Goal: Transaction & Acquisition: Purchase product/service

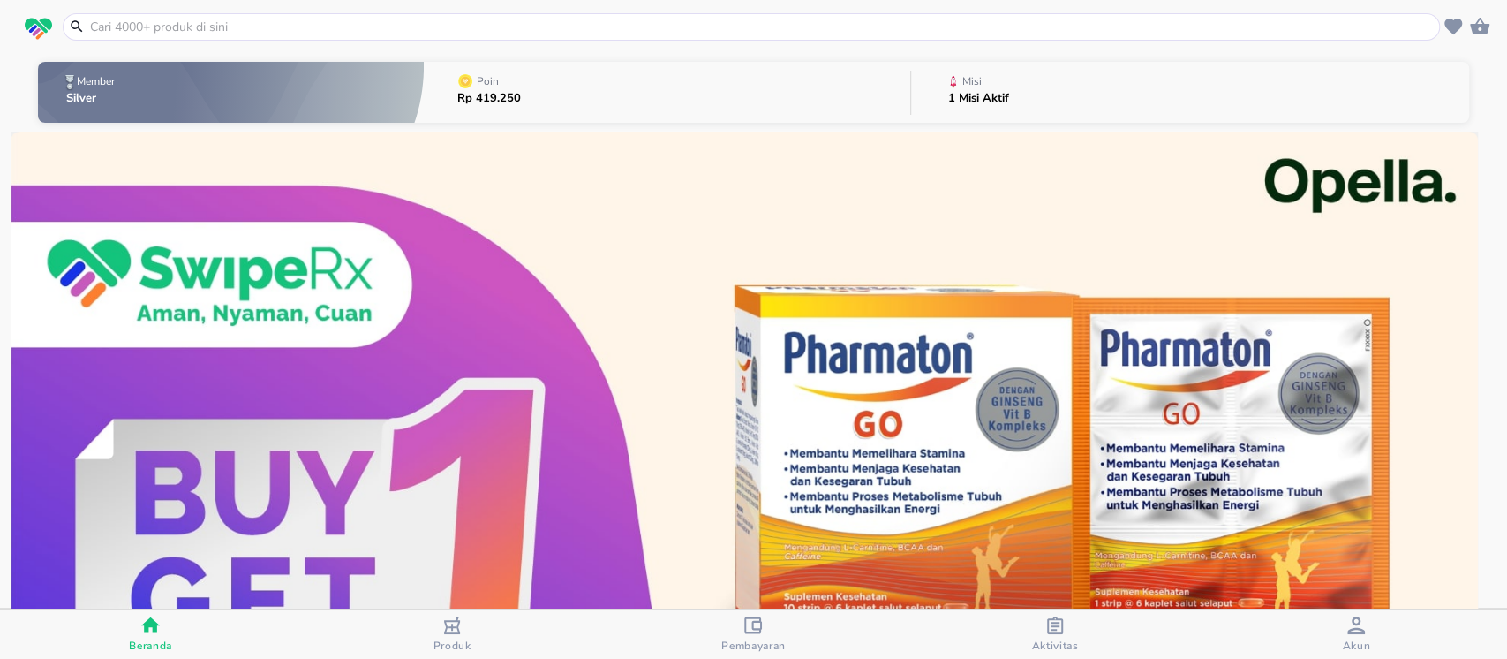
click at [429, 28] on input "text" at bounding box center [762, 27] width 1348 height 19
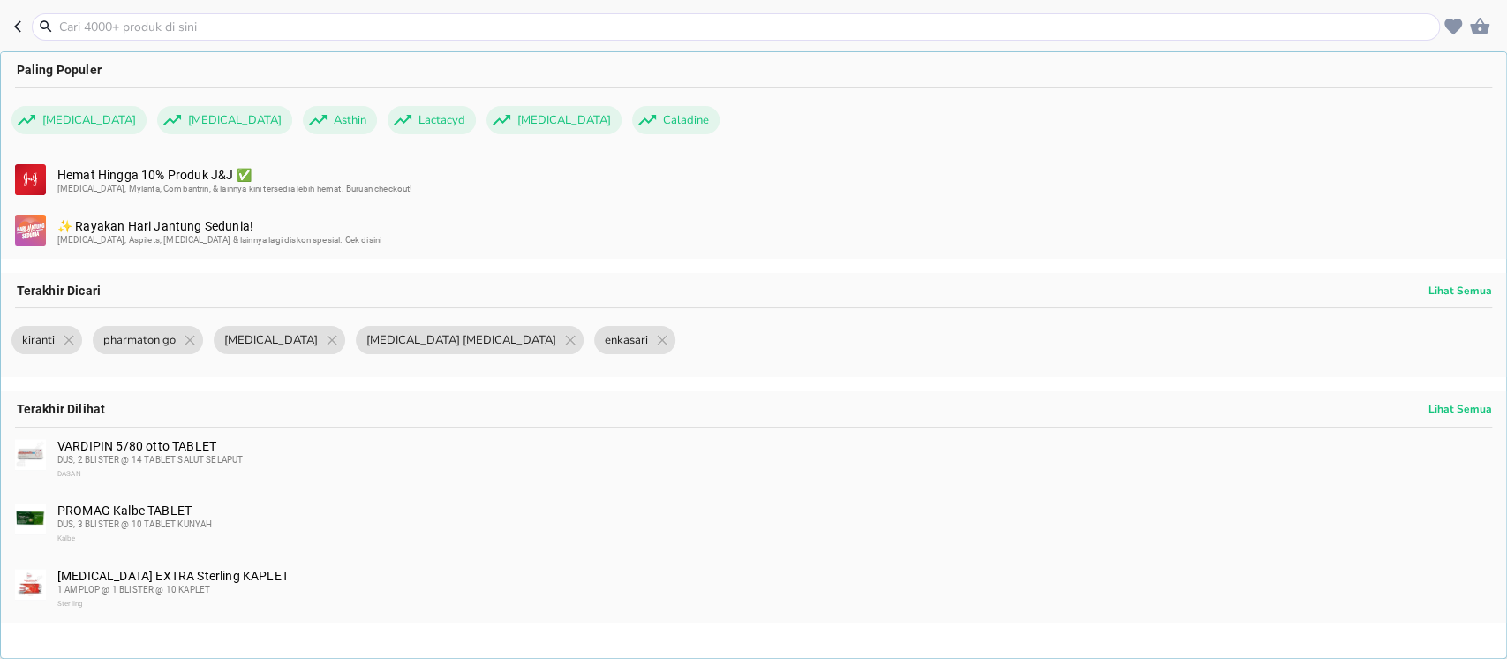
paste input "g Troches"
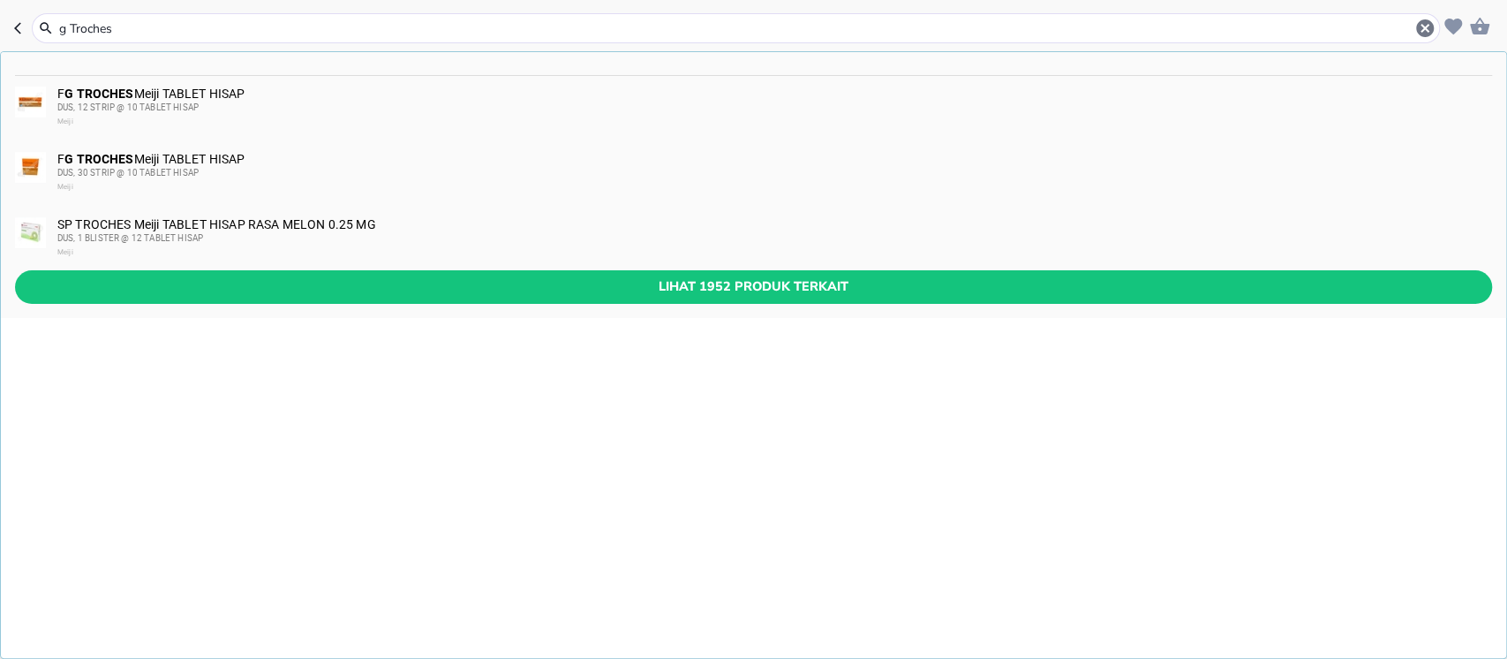
type input "g Troches"
click at [222, 104] on div "DUS, 12 STRIP @ 10 TABLET HISAP" at bounding box center [773, 108] width 1433 height 14
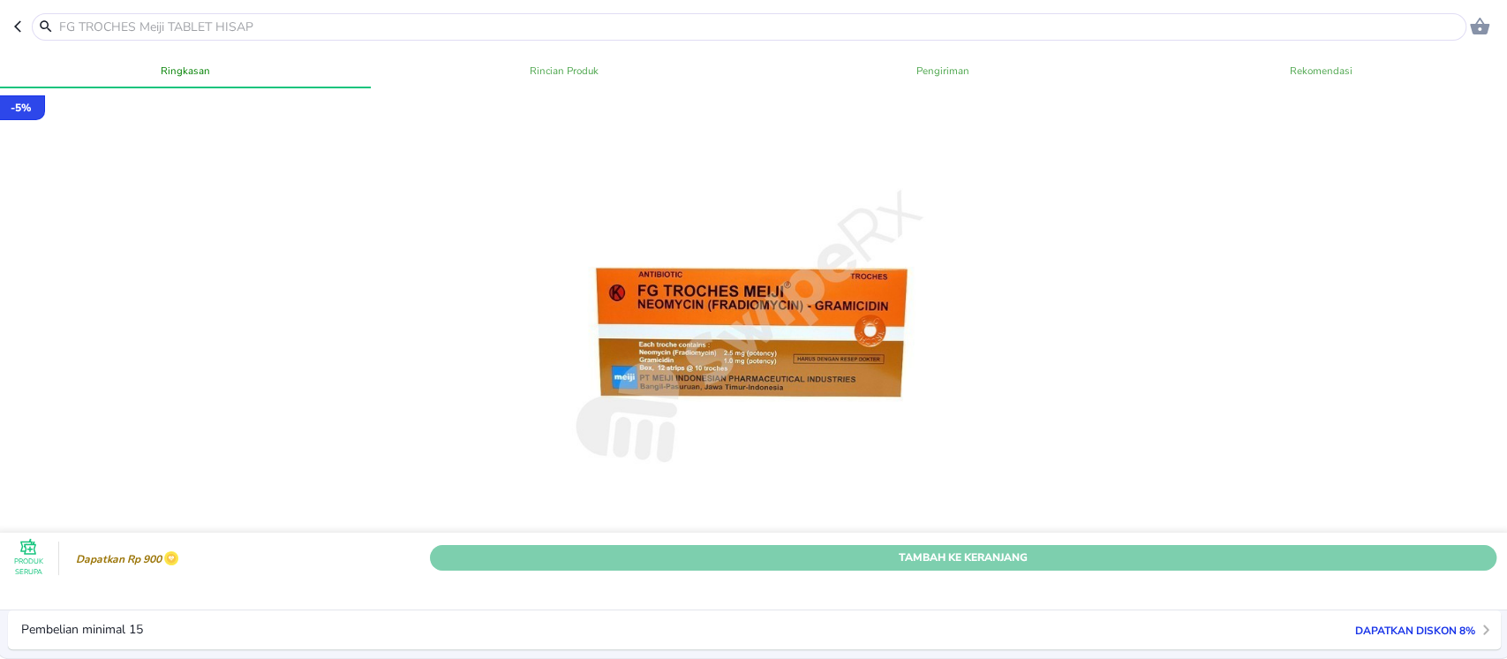
click at [1031, 548] on span "Tambah Ke Keranjang" at bounding box center [963, 557] width 1040 height 19
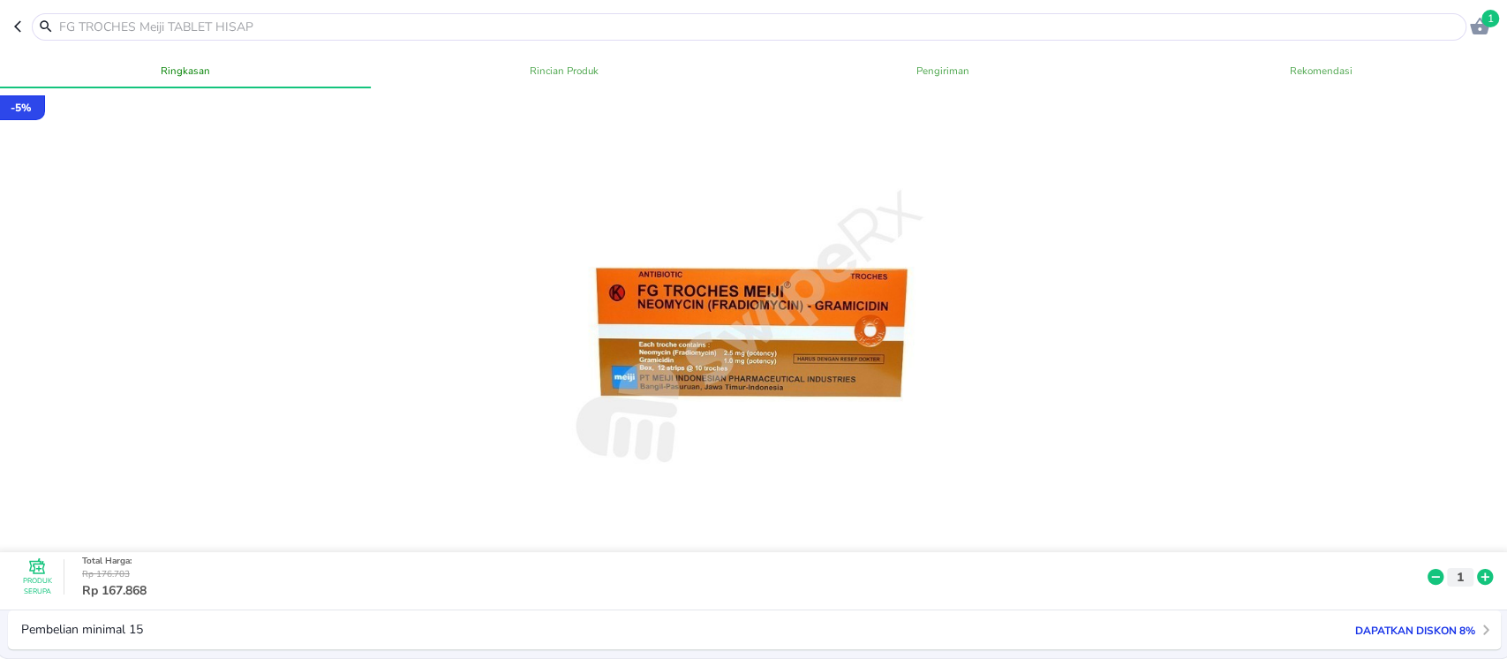
click at [266, 26] on input "text" at bounding box center [759, 27] width 1405 height 19
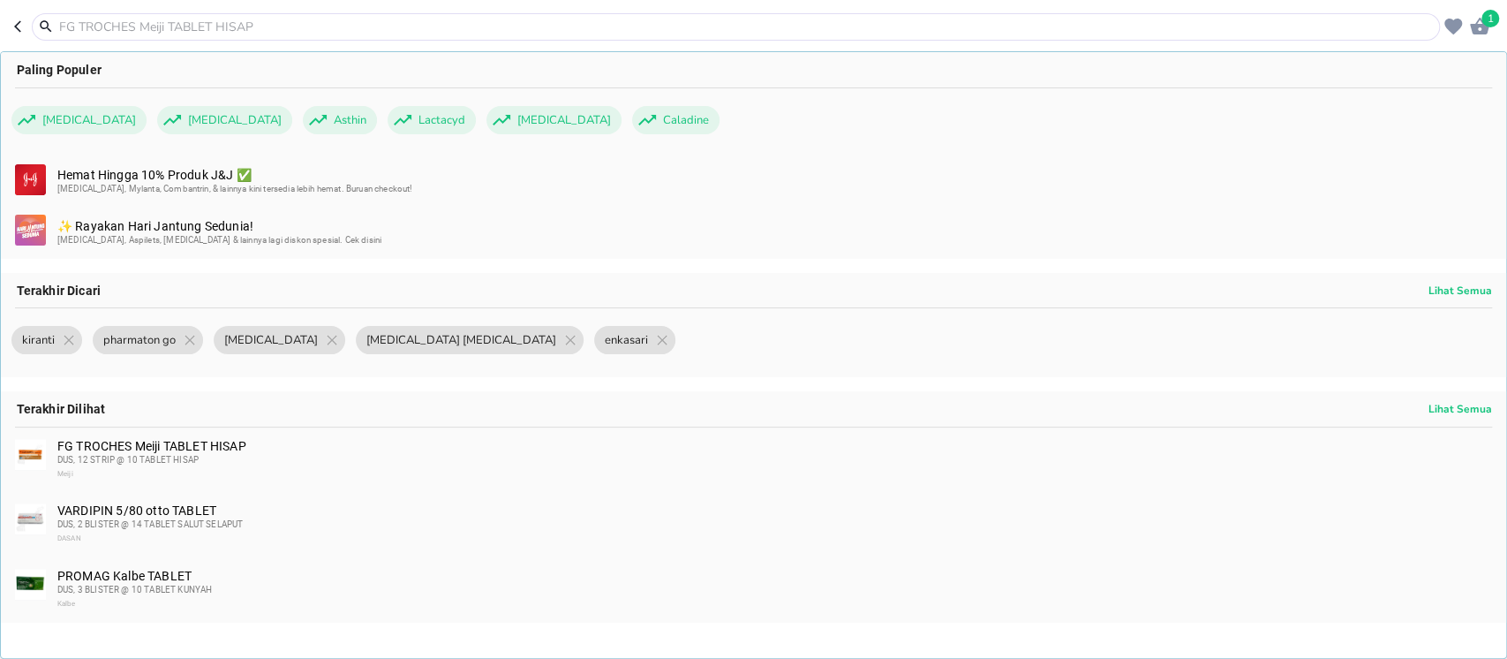
paste input "[MEDICAL_DATA]"
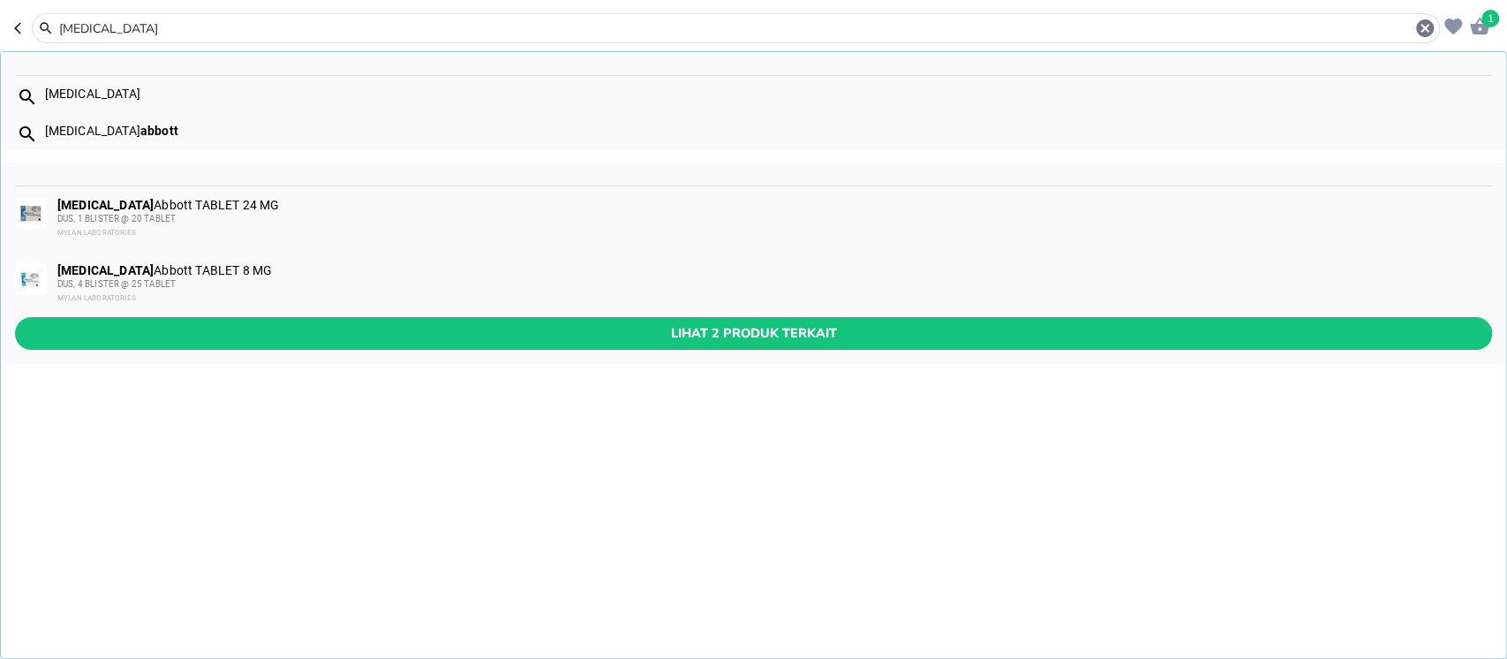
type input "[MEDICAL_DATA]"
click at [241, 207] on div "[MEDICAL_DATA] Abbott TABLET 24 MG DUS, 1 BLISTER @ 20 TABLET MYLAN LABORATORIES" at bounding box center [773, 219] width 1433 height 42
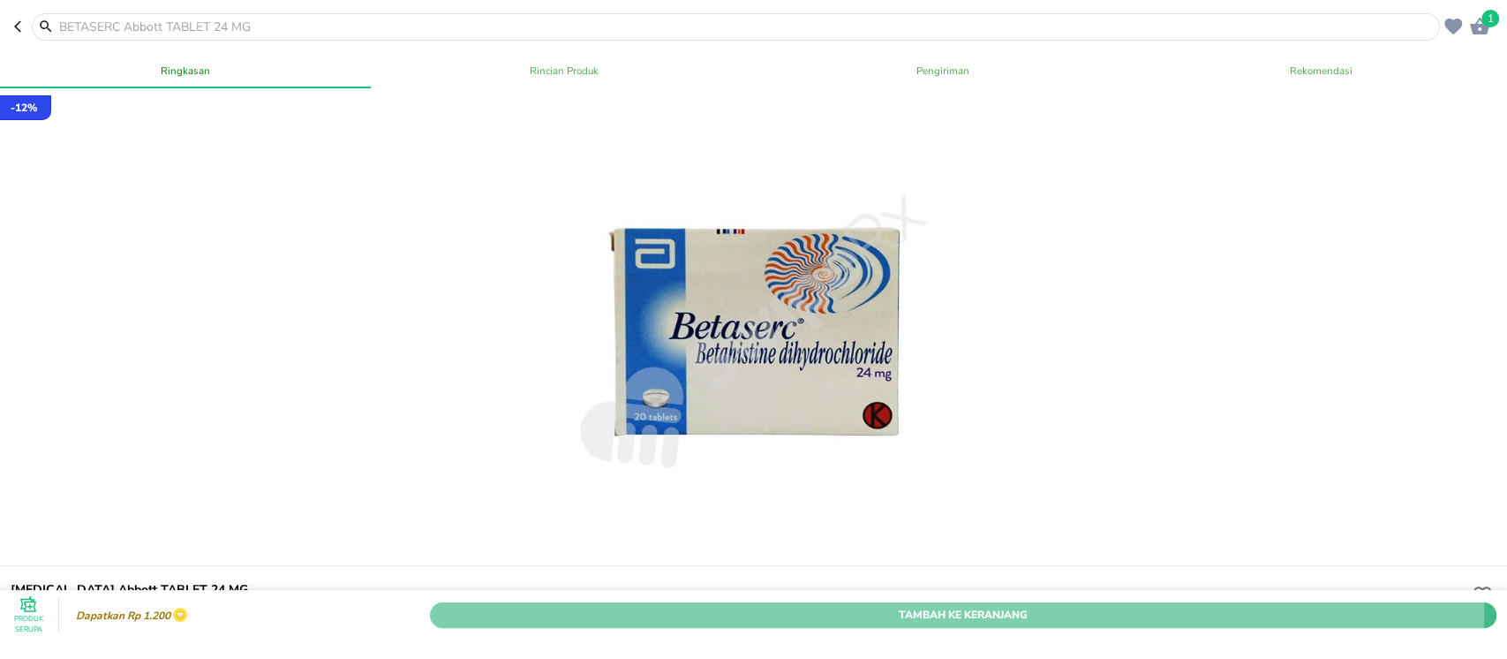
click at [848, 605] on span "Tambah Ke Keranjang" at bounding box center [963, 614] width 1040 height 19
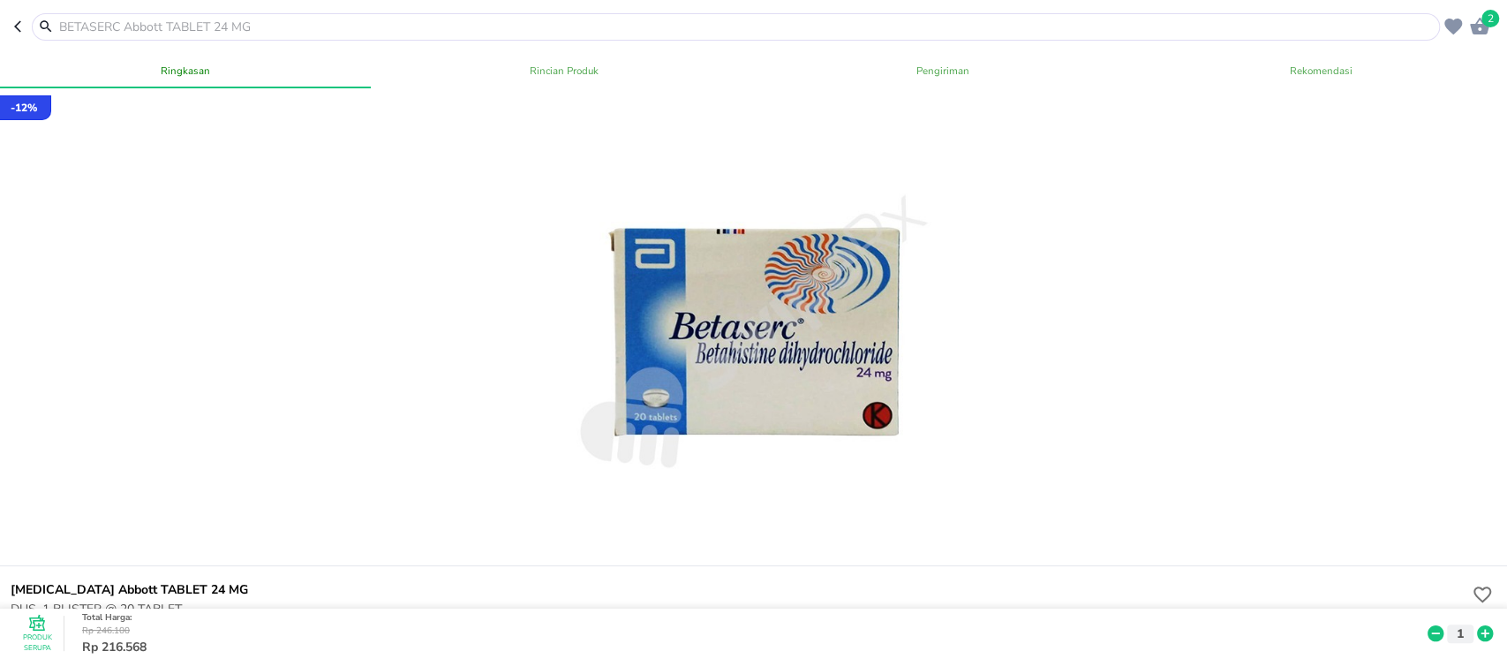
click at [207, 30] on input "text" at bounding box center [746, 27] width 1378 height 19
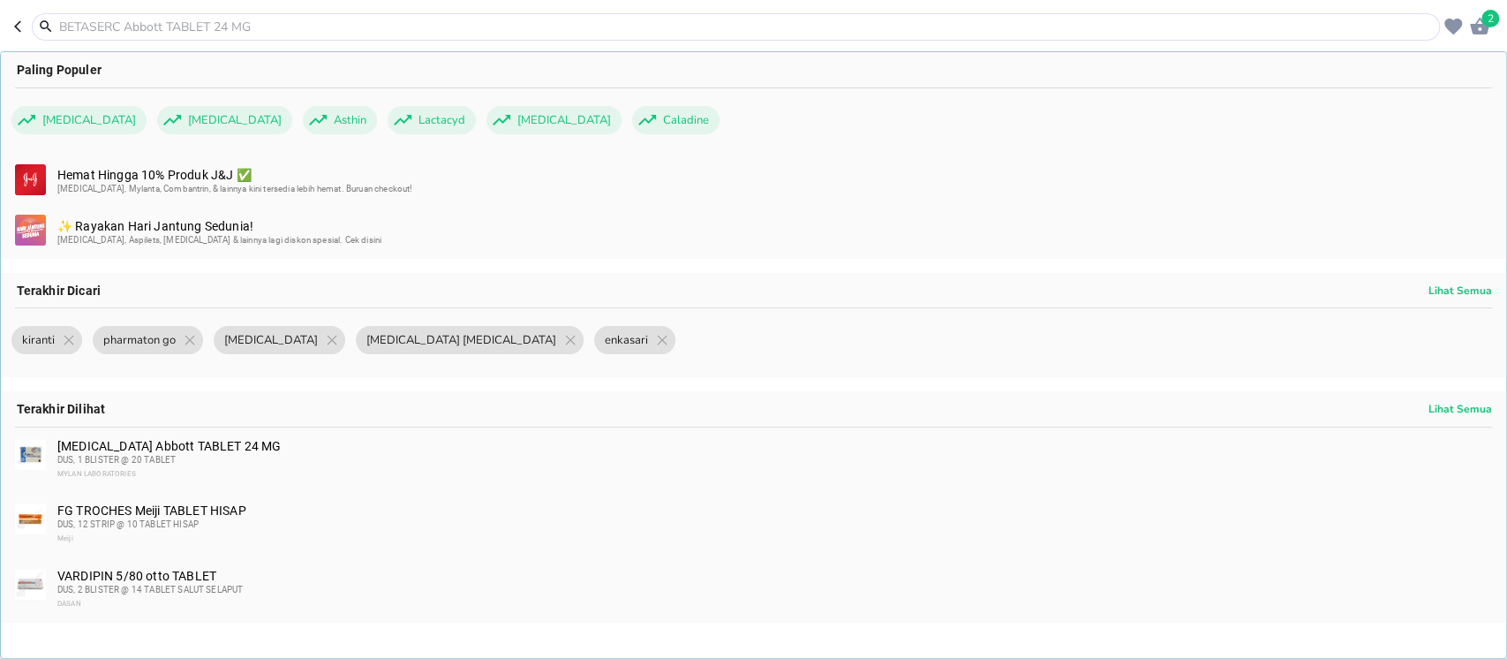
paste input "Apolar"
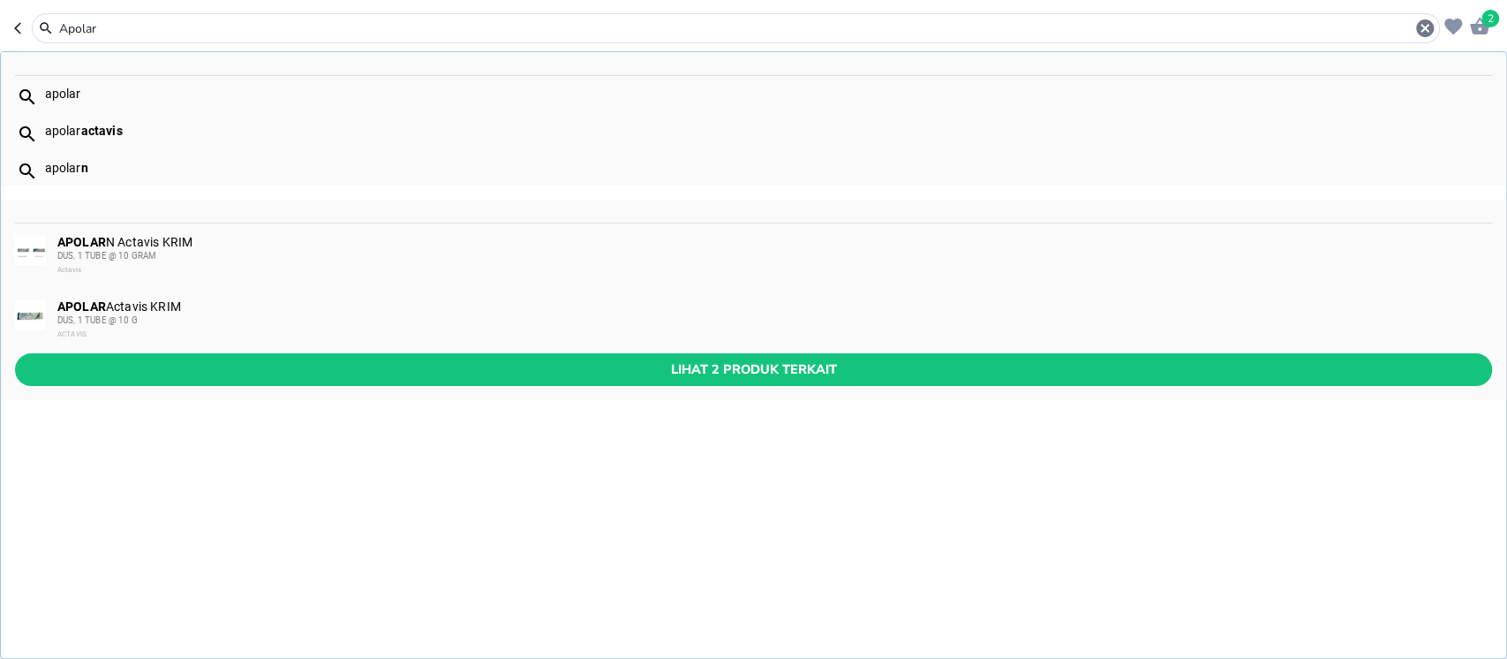
type input "Apolar"
click at [170, 310] on div "APOLAR Actavis KRIM DUS, 1 TUBE @ 10 G ACTAVIS" at bounding box center [773, 320] width 1433 height 42
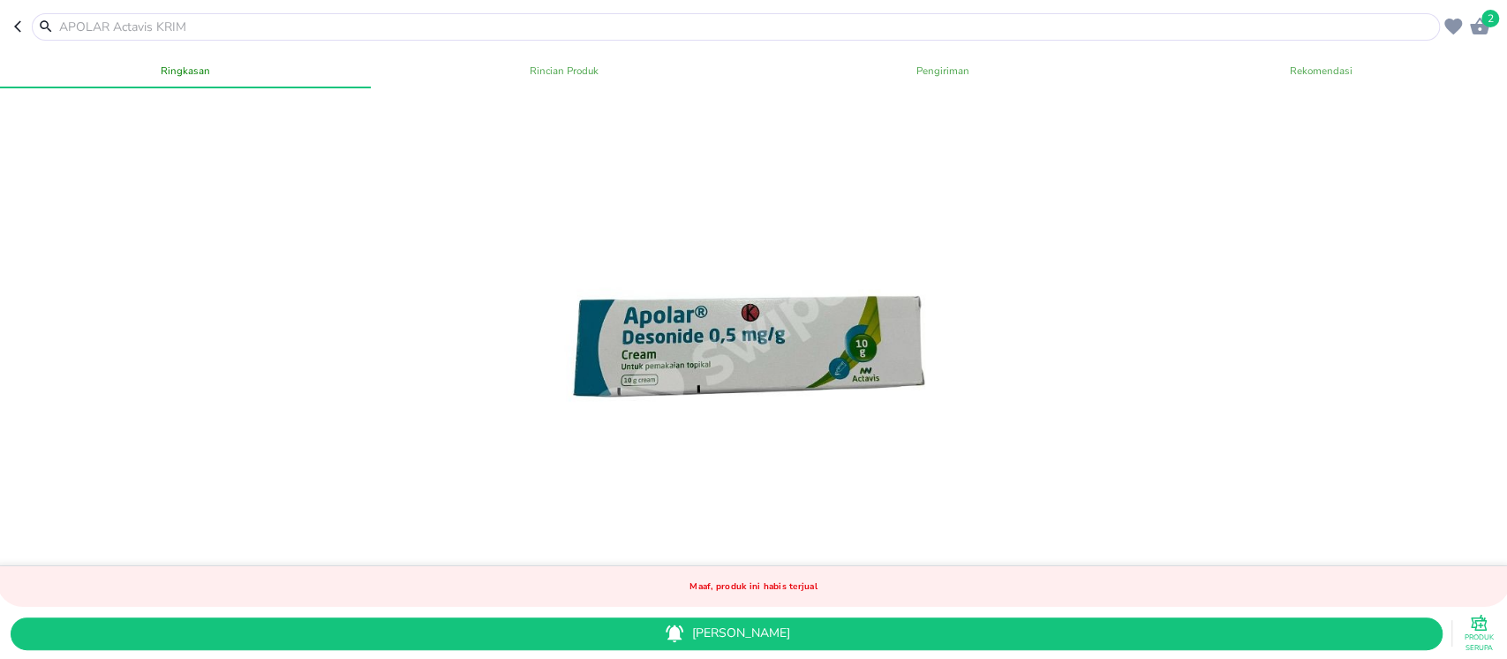
drag, startPoint x: 455, startPoint y: 328, endPoint x: 459, endPoint y: 291, distance: 37.4
click at [455, 328] on div at bounding box center [753, 327] width 1514 height 478
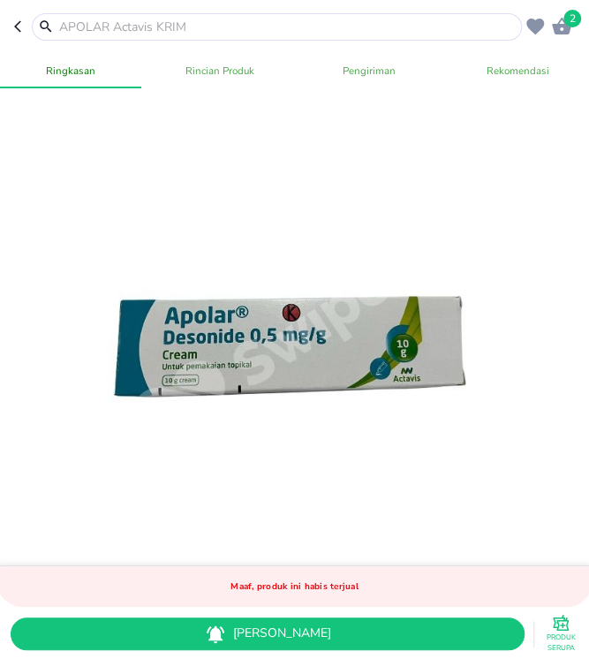
click at [305, 208] on div at bounding box center [294, 331] width 421 height 421
click at [566, 28] on icon "button" at bounding box center [561, 26] width 19 height 17
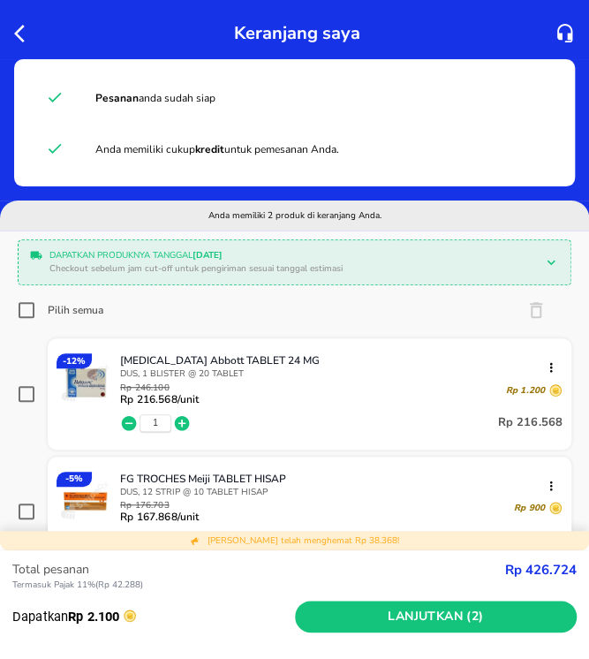
scroll to position [34, 0]
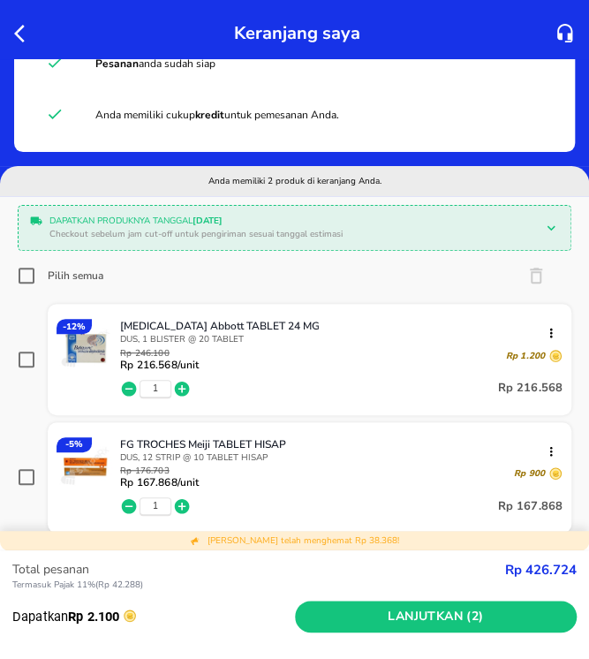
click at [23, 35] on icon "button" at bounding box center [24, 33] width 21 height 21
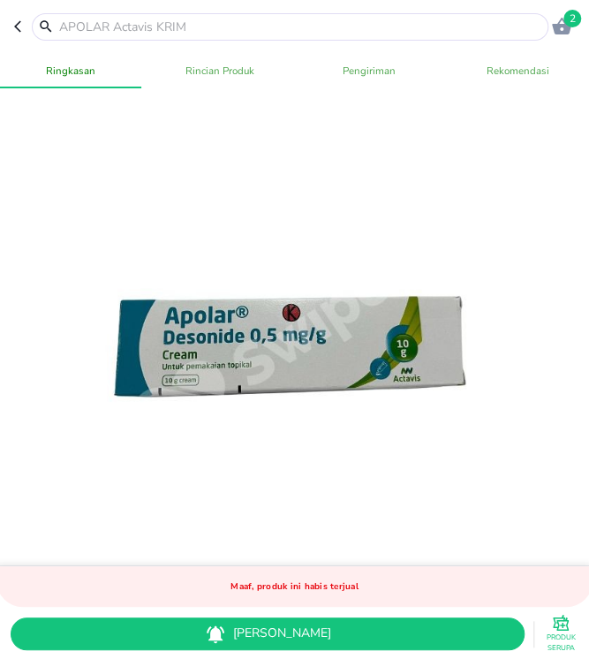
click at [90, 28] on input "text" at bounding box center [300, 27] width 487 height 19
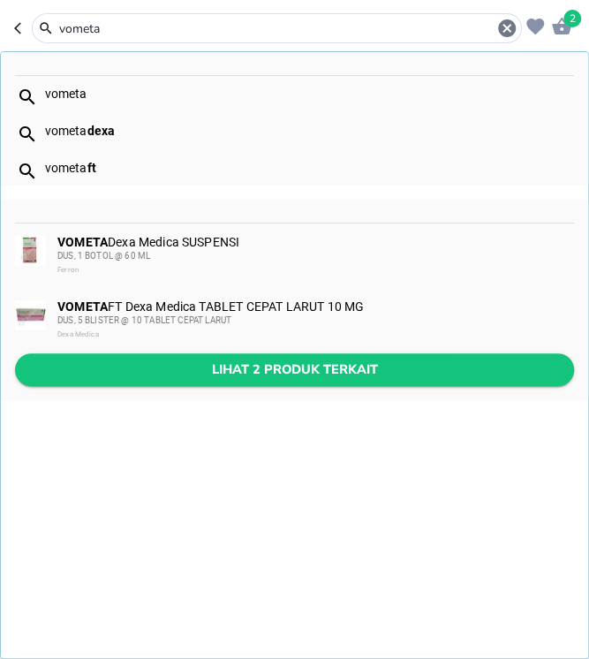
type input "vometa"
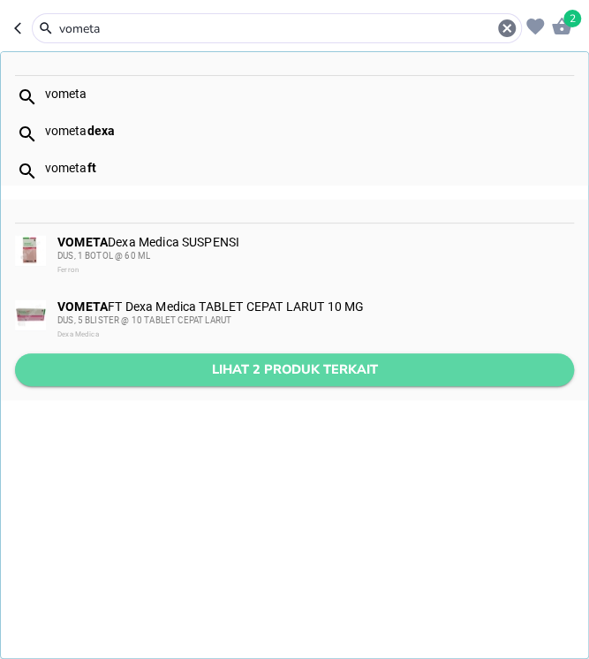
click at [316, 377] on span "Lihat 2 produk terkait" at bounding box center [294, 370] width 531 height 22
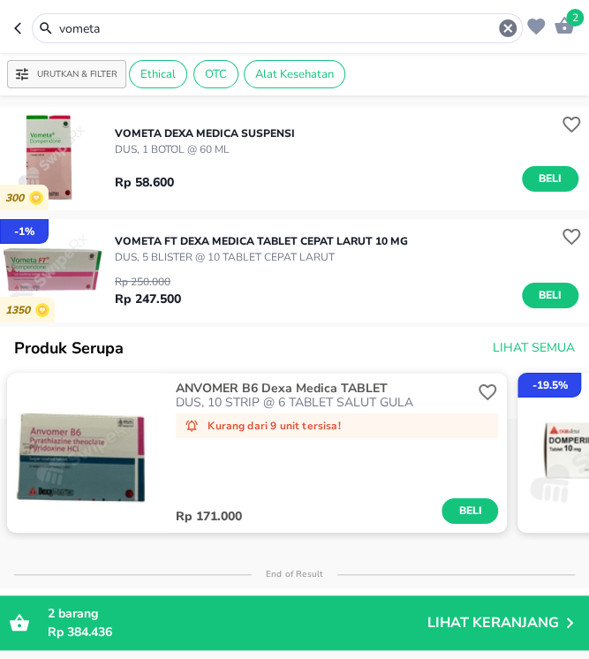
click at [21, 28] on icon "button" at bounding box center [21, 28] width 14 height 14
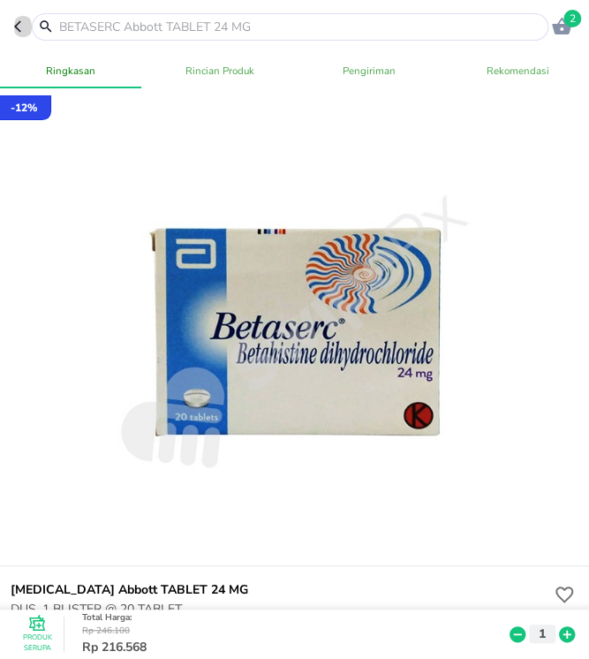
click at [19, 31] on icon "button" at bounding box center [17, 26] width 7 height 11
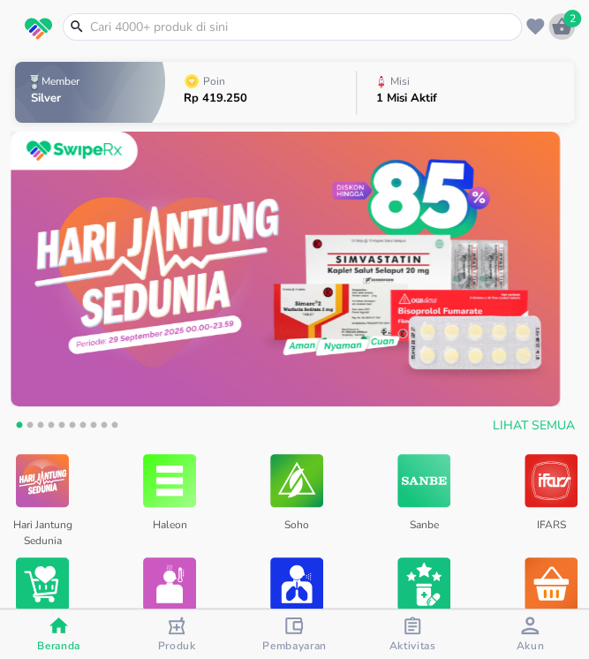
click at [558, 25] on icon "button" at bounding box center [561, 26] width 19 height 17
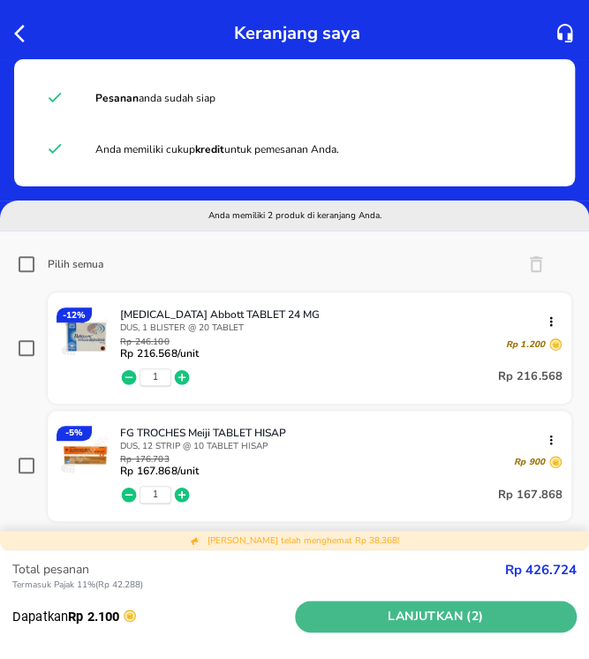
click at [442, 609] on span "Lanjutkan (2)" at bounding box center [436, 617] width 268 height 22
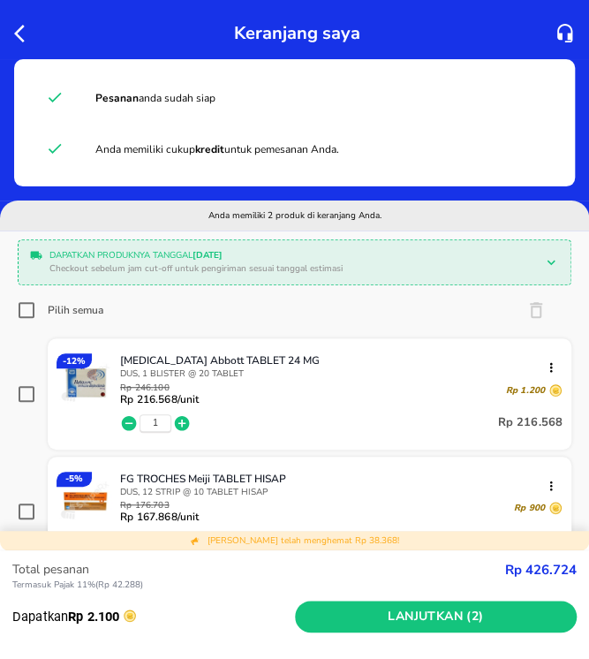
drag, startPoint x: 570, startPoint y: 114, endPoint x: 571, endPoint y: 125, distance: 10.6
click at [571, 125] on div "Pesanan anda sudah siap Anda memiliki cukup kredit untuk pemesanan Anda. Anda m…" at bounding box center [294, 295] width 589 height 472
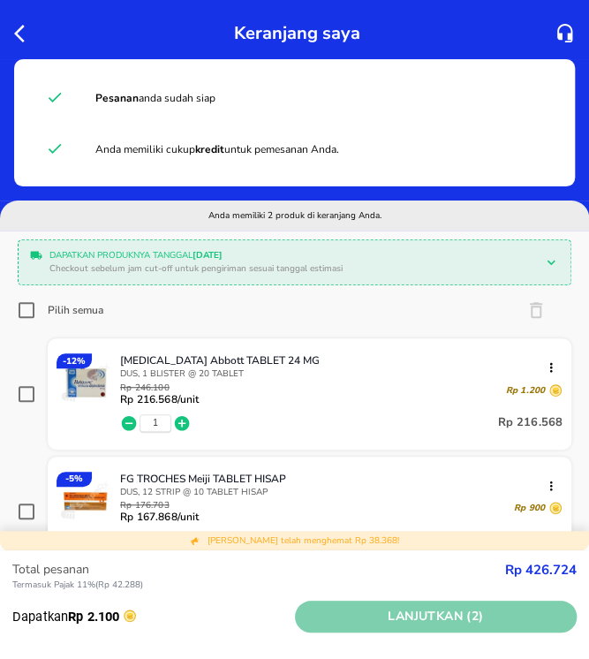
click at [533, 615] on span "Lanjutkan (2)" at bounding box center [436, 617] width 268 height 22
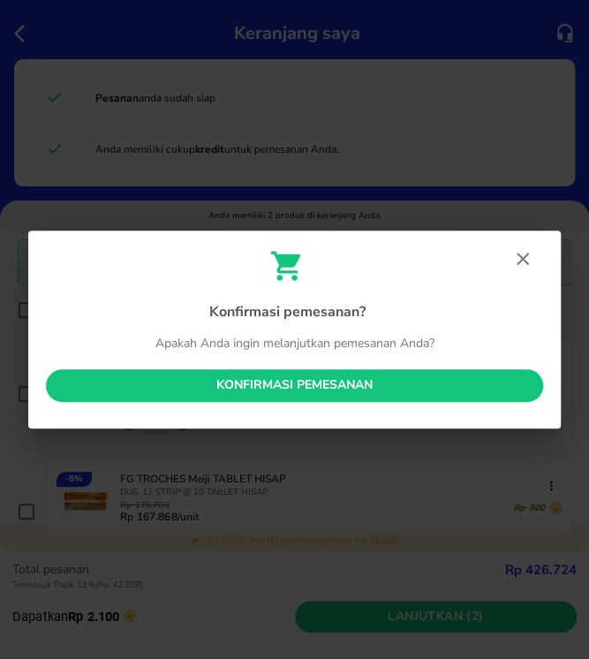
click at [442, 385] on span "Konfirmasi pemesanan" at bounding box center [294, 385] width 469 height 22
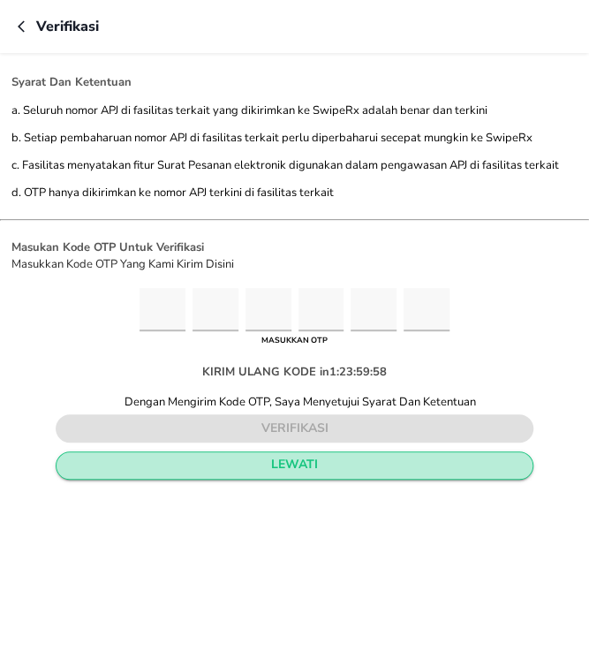
click at [404, 468] on span "lewati" at bounding box center [294, 465] width 447 height 22
